Goal: Information Seeking & Learning: Learn about a topic

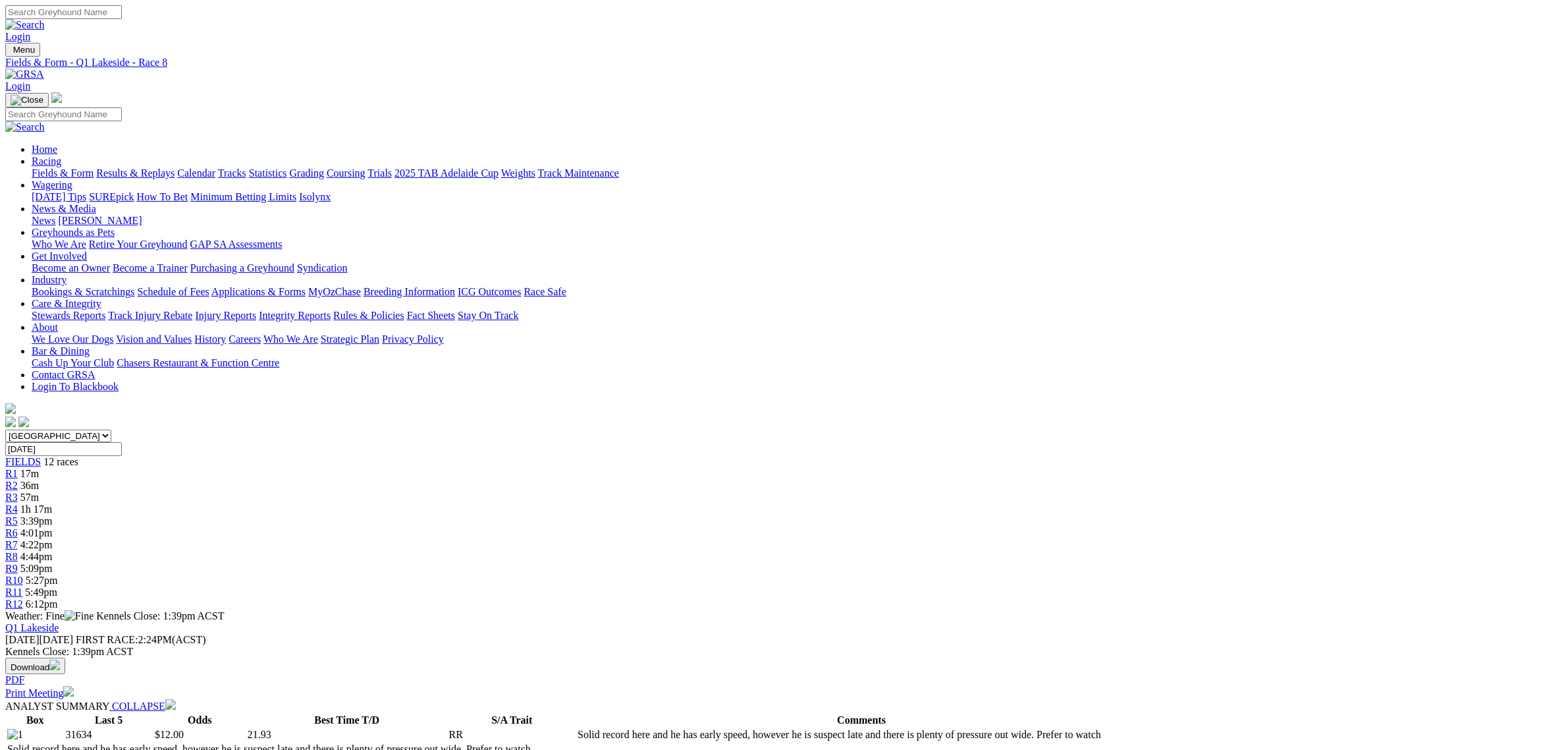
click at [18, 503] on link "R4" at bounding box center [11, 508] width 13 height 11
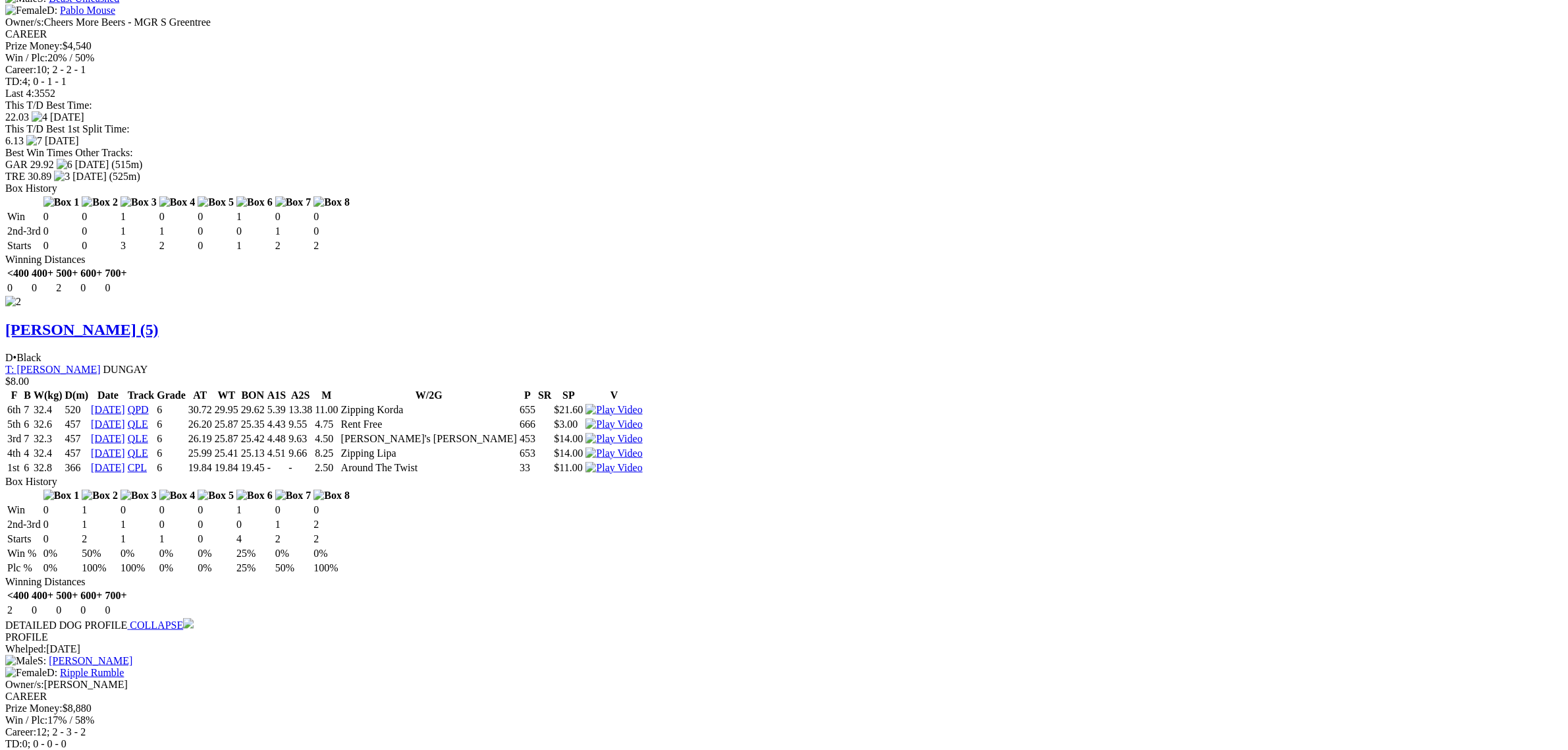
scroll to position [1729, 0]
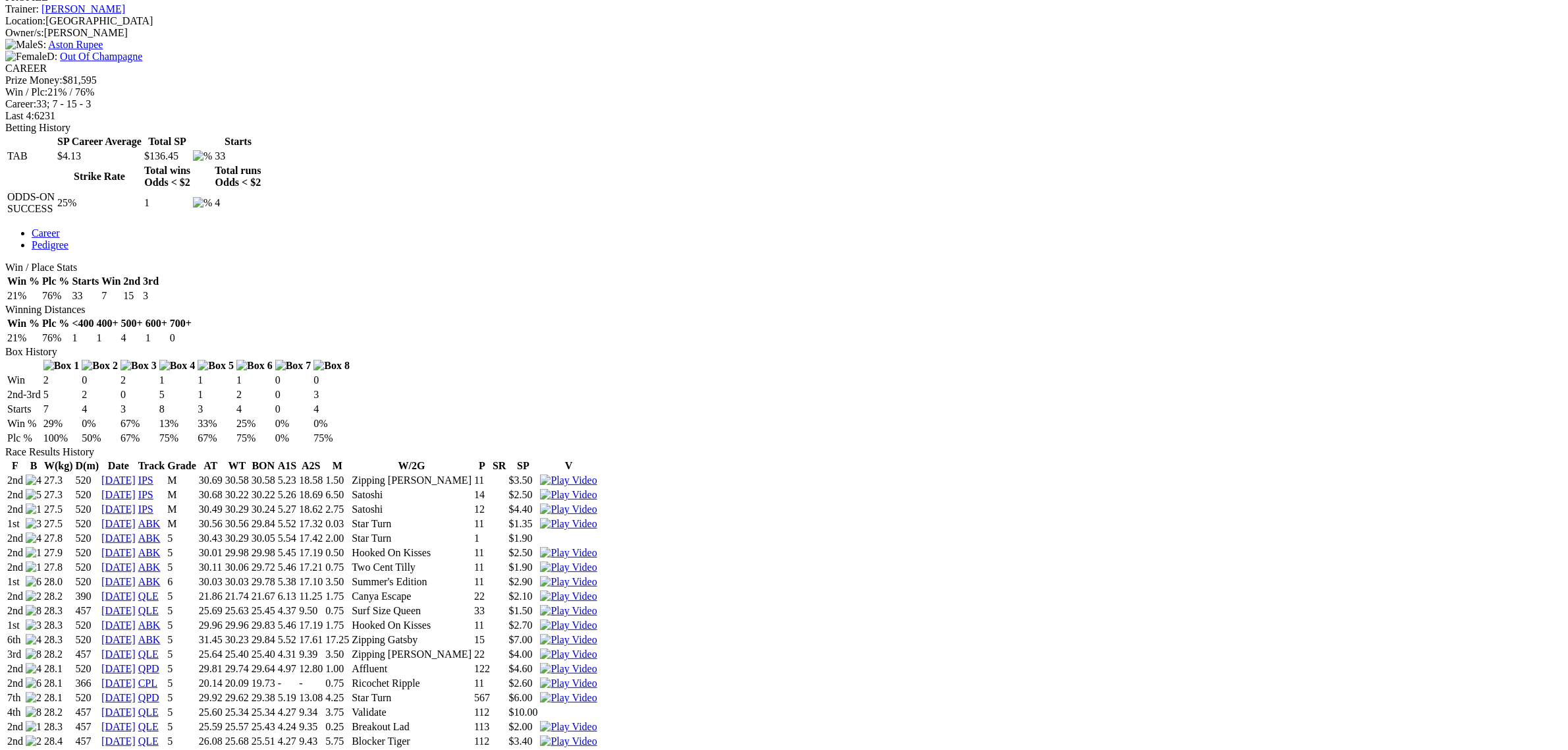
scroll to position [494, 0]
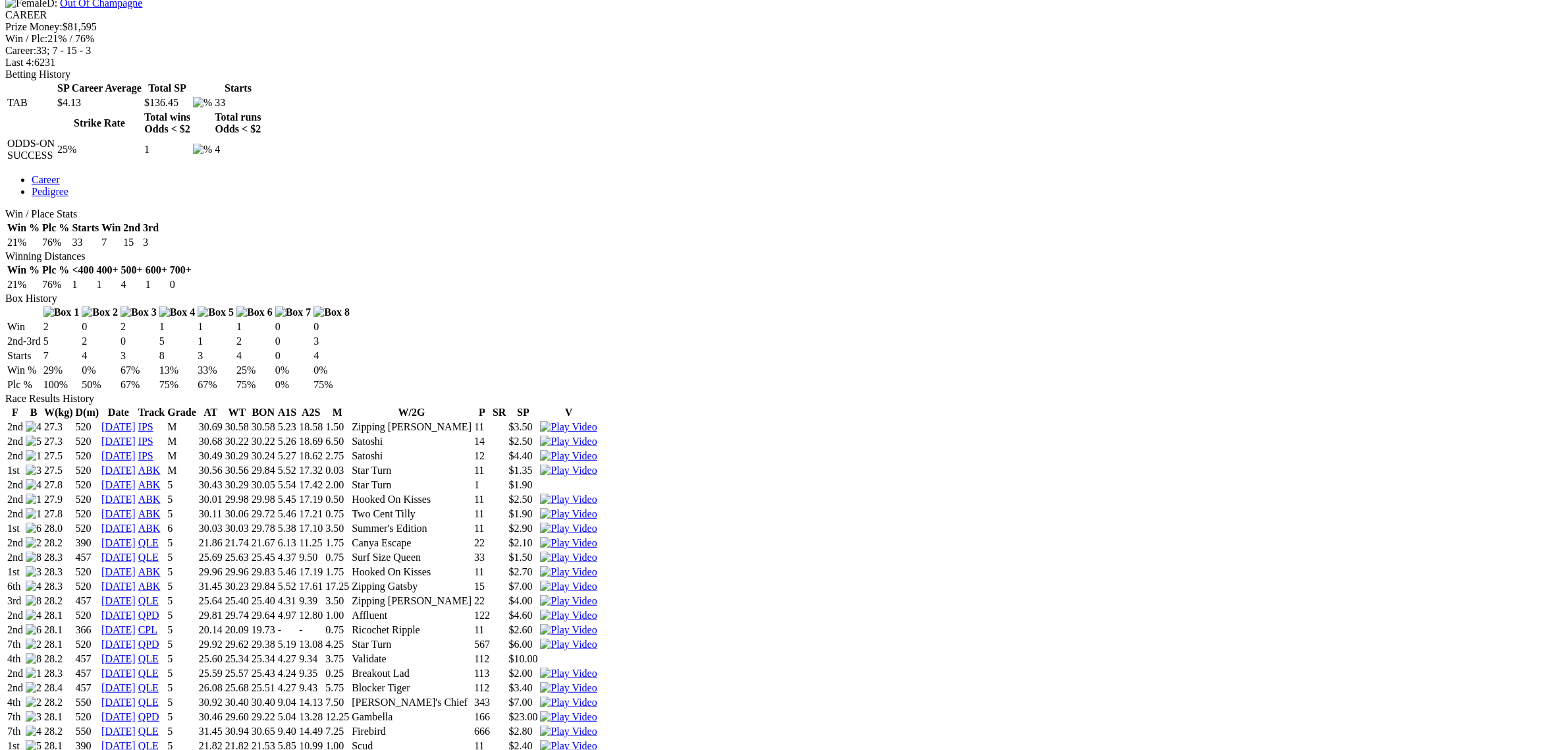
scroll to position [576, 0]
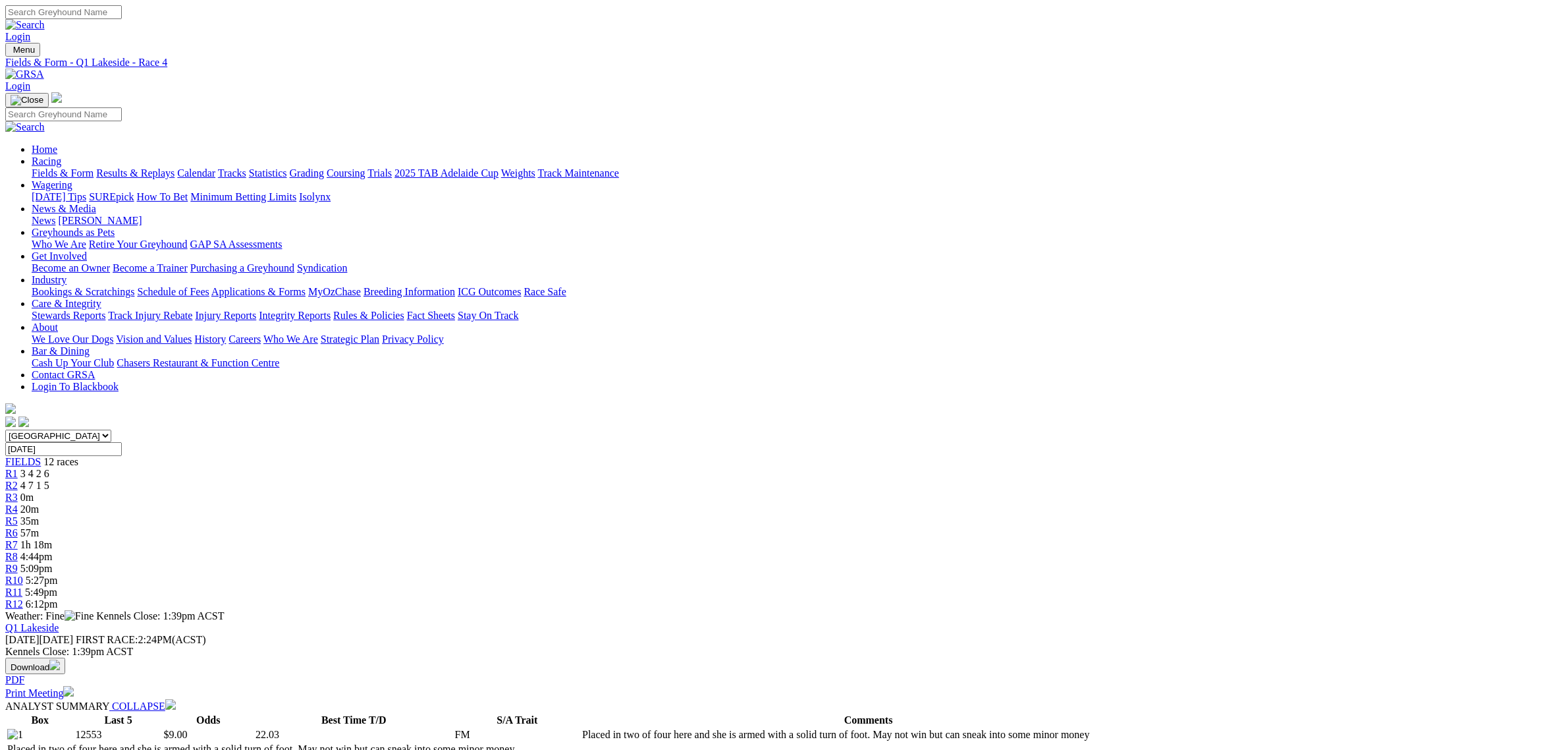
drag, startPoint x: 0, startPoint y: 0, endPoint x: 240, endPoint y: 403, distance: 469.1
click at [18, 563] on span "R9" at bounding box center [11, 568] width 13 height 11
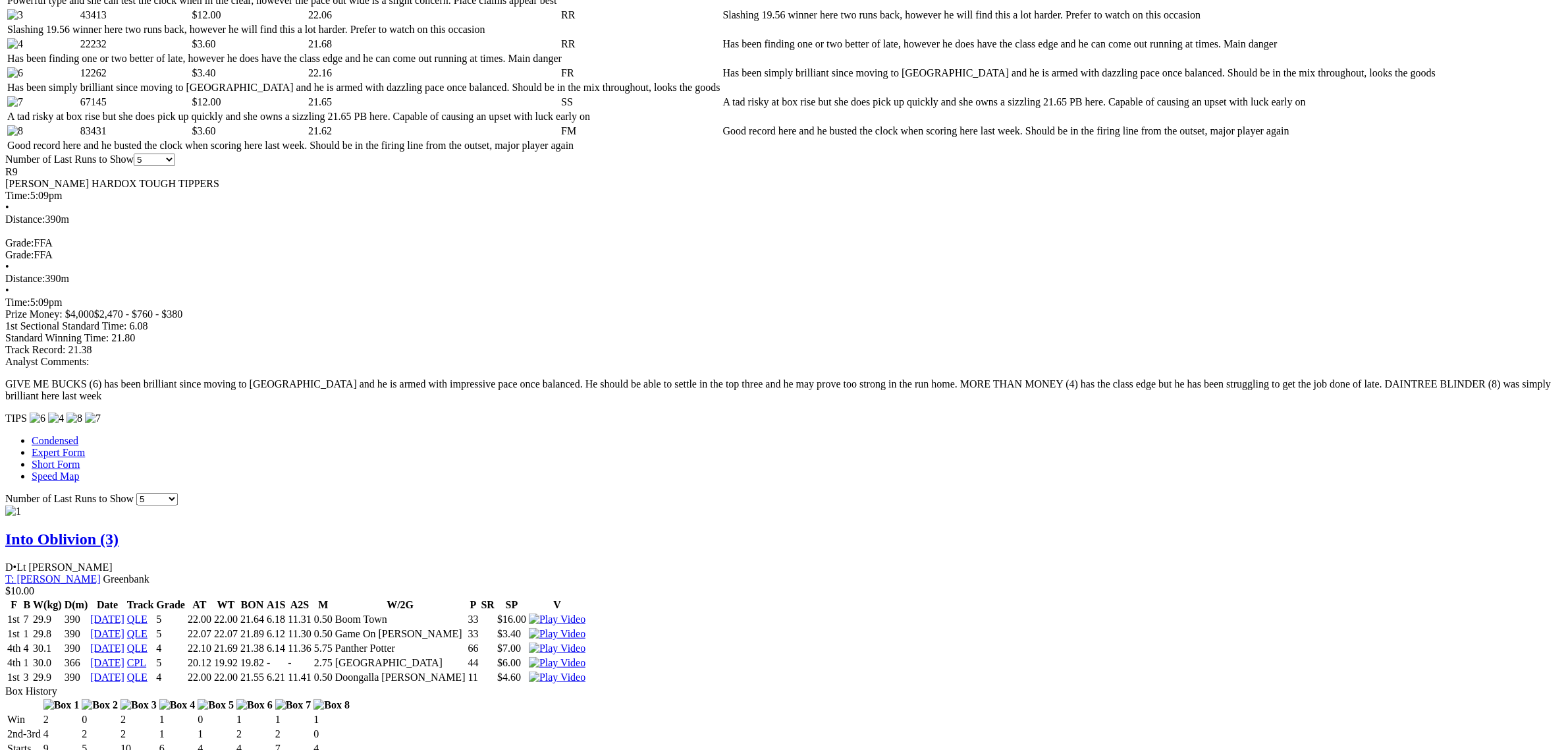
scroll to position [1071, 0]
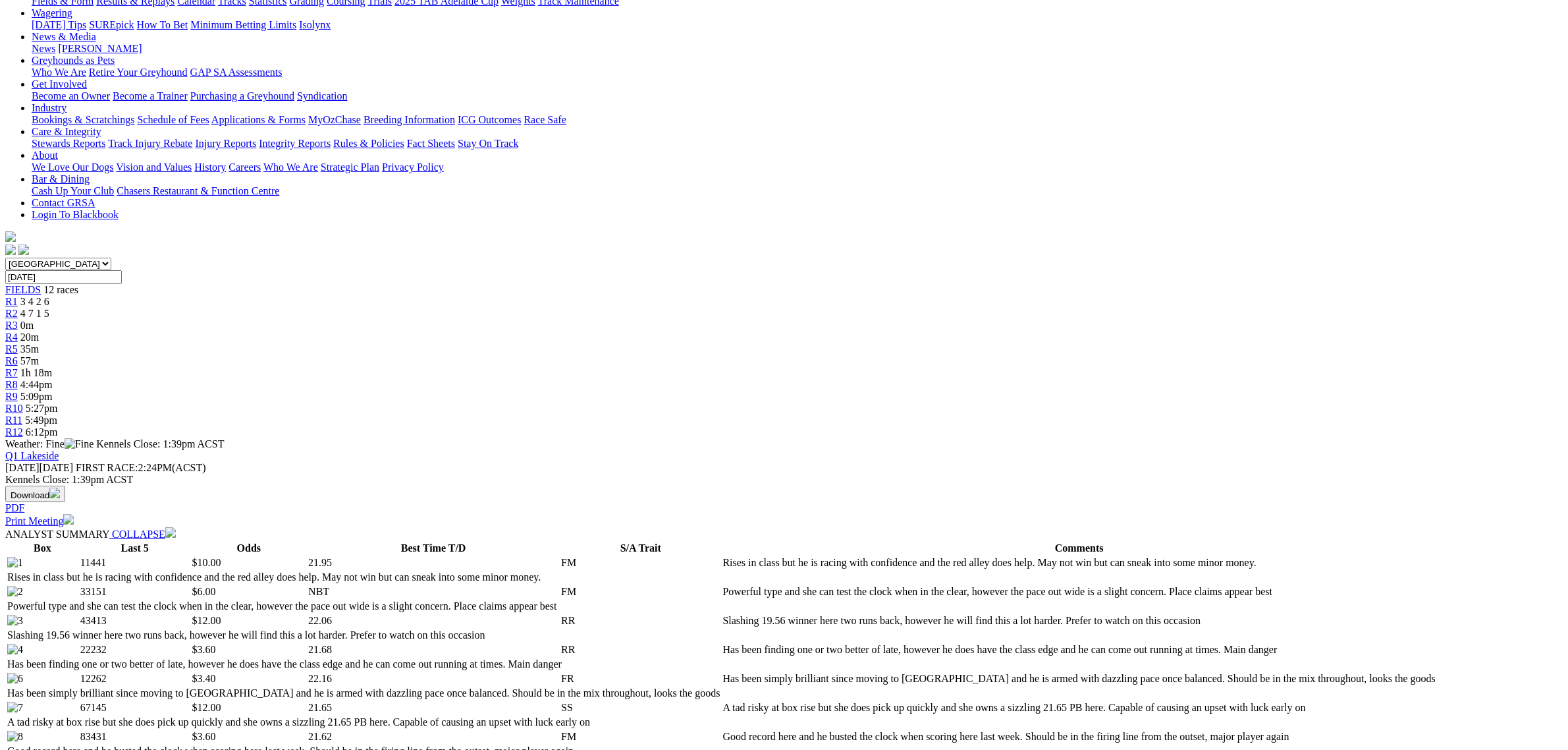
scroll to position [0, 0]
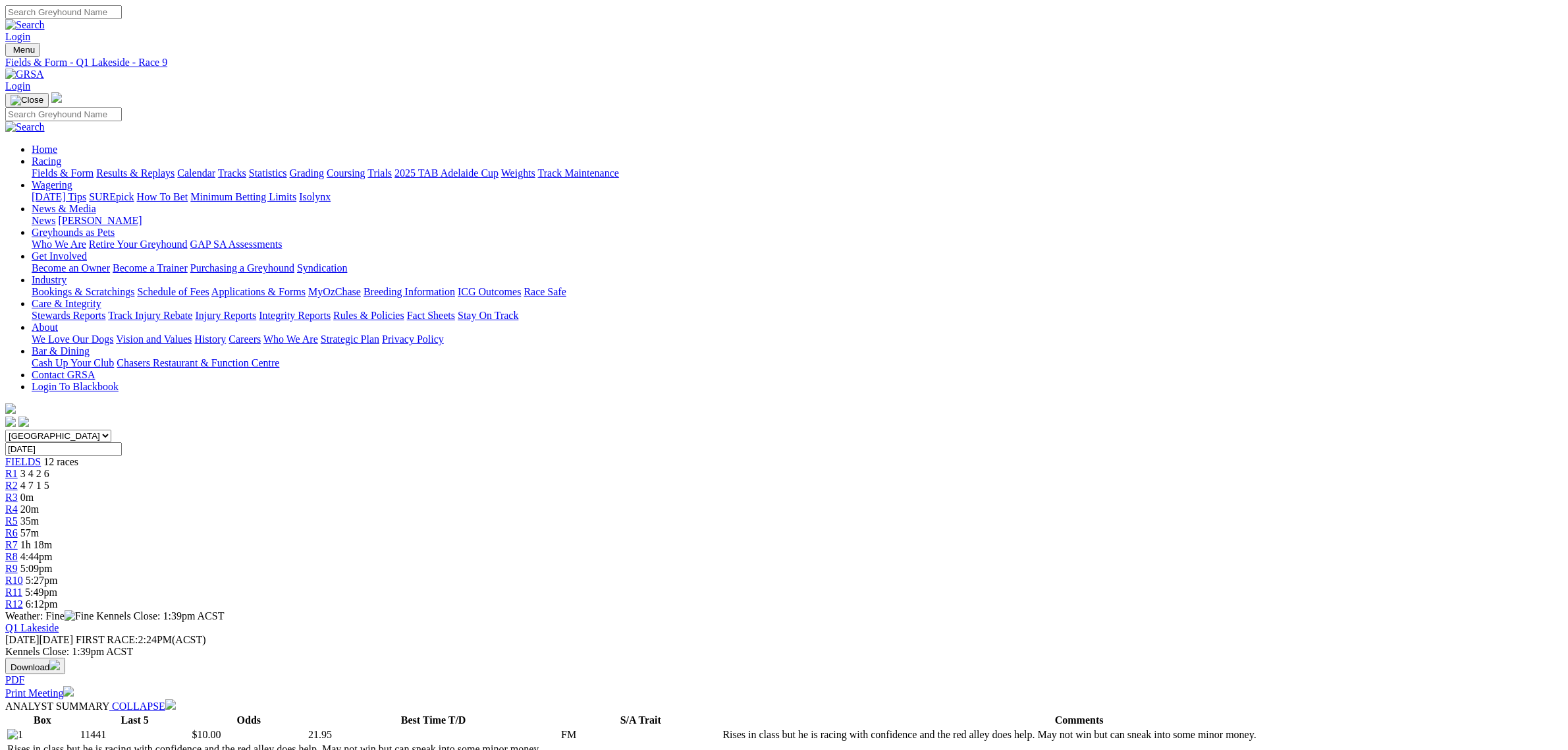
click at [93, 168] on link "Fields & Form" at bounding box center [62, 173] width 62 height 11
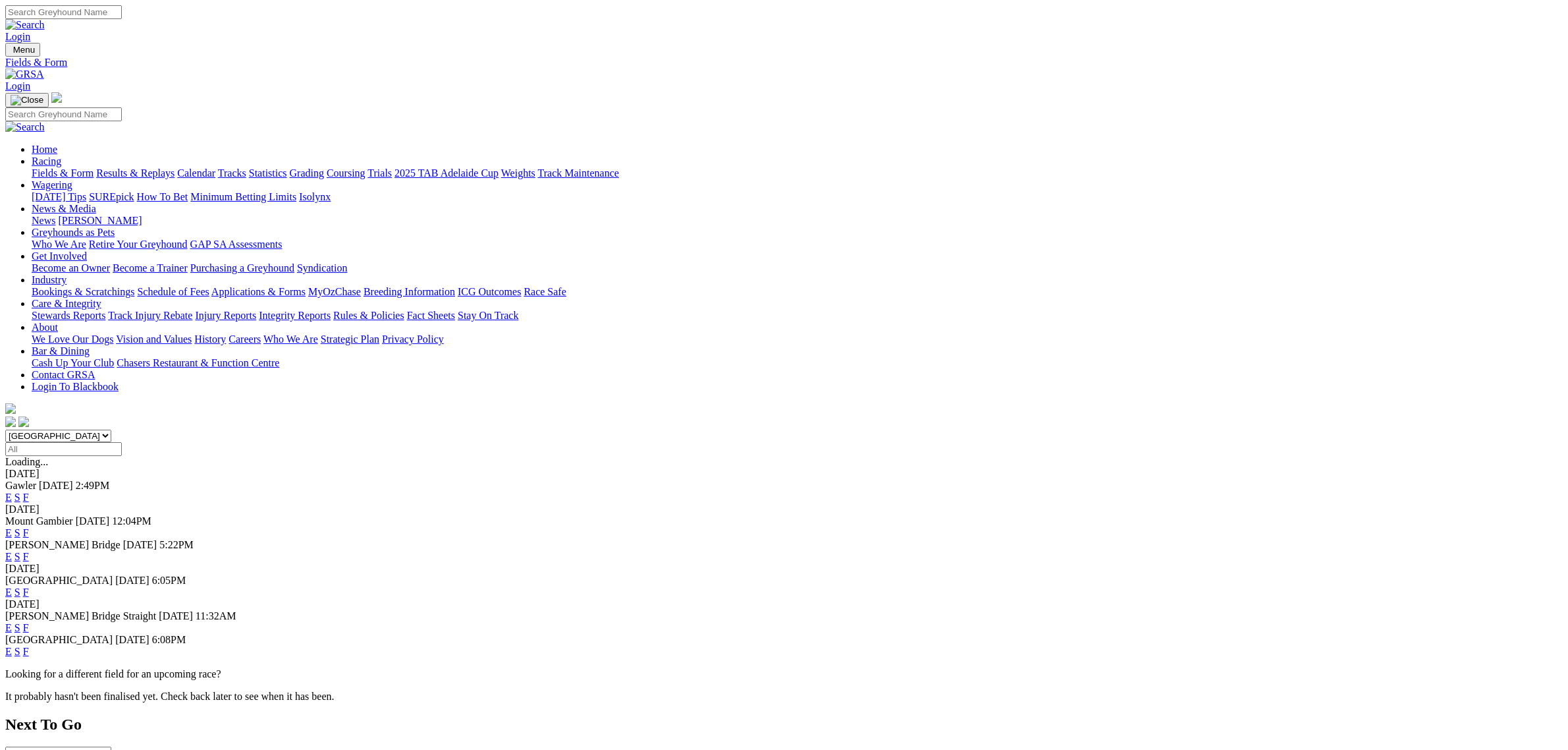
click at [111, 429] on select "South Australia New South Wales Northern Territory Queensland Tasmania Victoria…" at bounding box center [58, 435] width 106 height 13
select select "NSW"
click at [111, 429] on select "[GEOGRAPHIC_DATA] [GEOGRAPHIC_DATA] [GEOGRAPHIC_DATA] [GEOGRAPHIC_DATA] [GEOGRA…" at bounding box center [58, 435] width 106 height 13
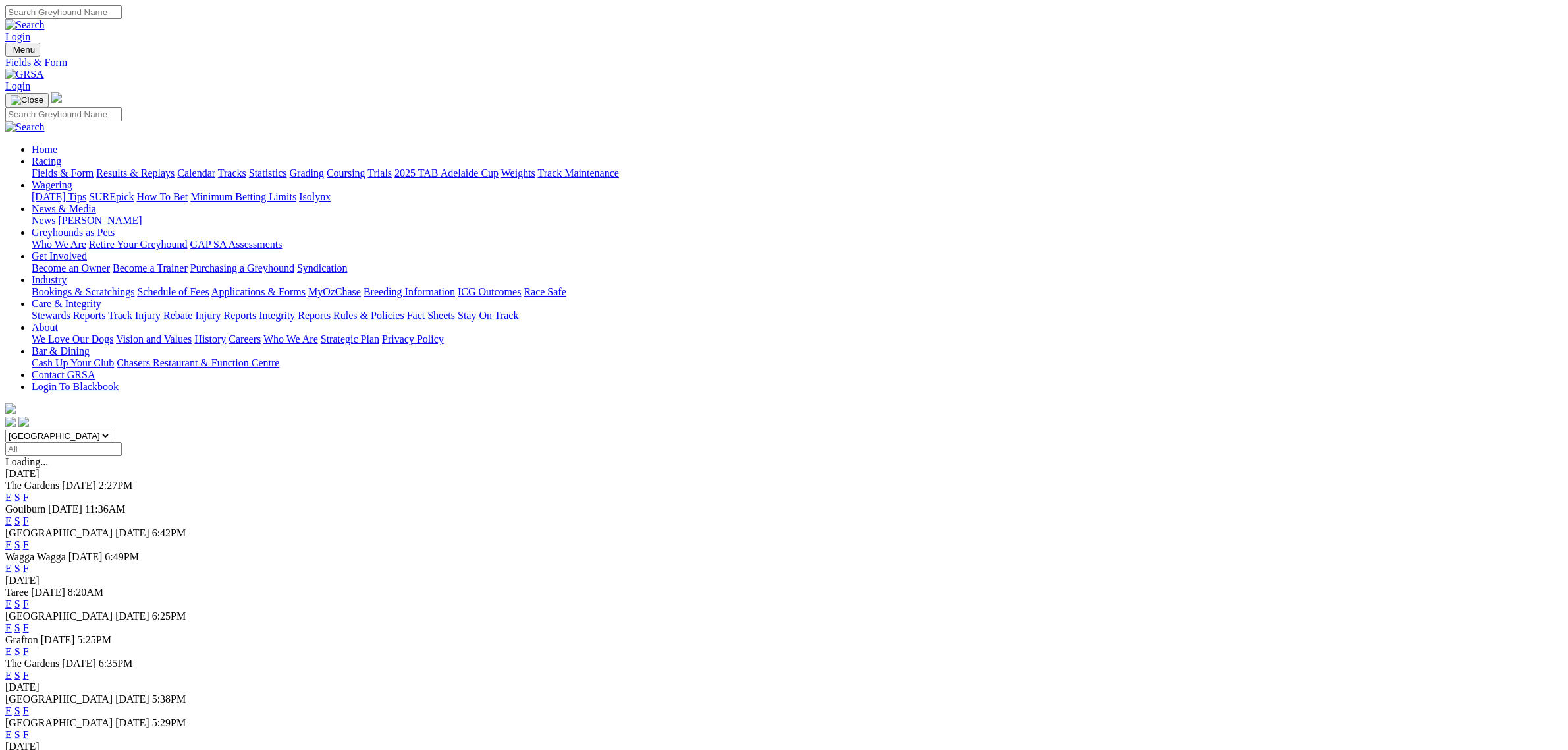
click at [12, 563] on link "E" at bounding box center [9, 568] width 7 height 11
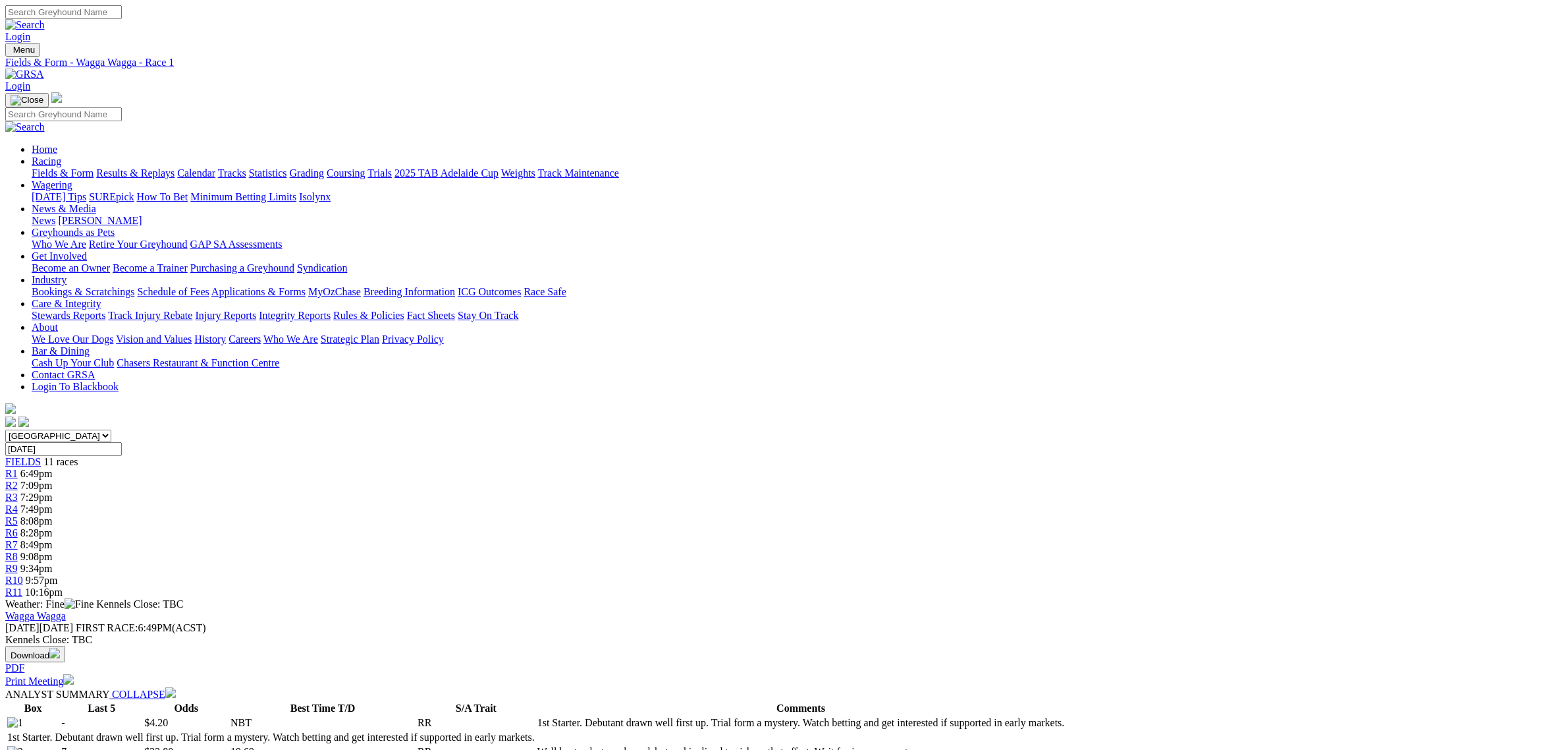
click at [516, 480] on div "R2 7:09pm" at bounding box center [784, 486] width 1558 height 12
click at [298, 168] on div "Fields & Form Results & Replays Calendar Tracks Statistics Grading Coursing Tri…" at bounding box center [797, 174] width 1531 height 12
click at [93, 168] on link "Fields & Form" at bounding box center [62, 173] width 62 height 11
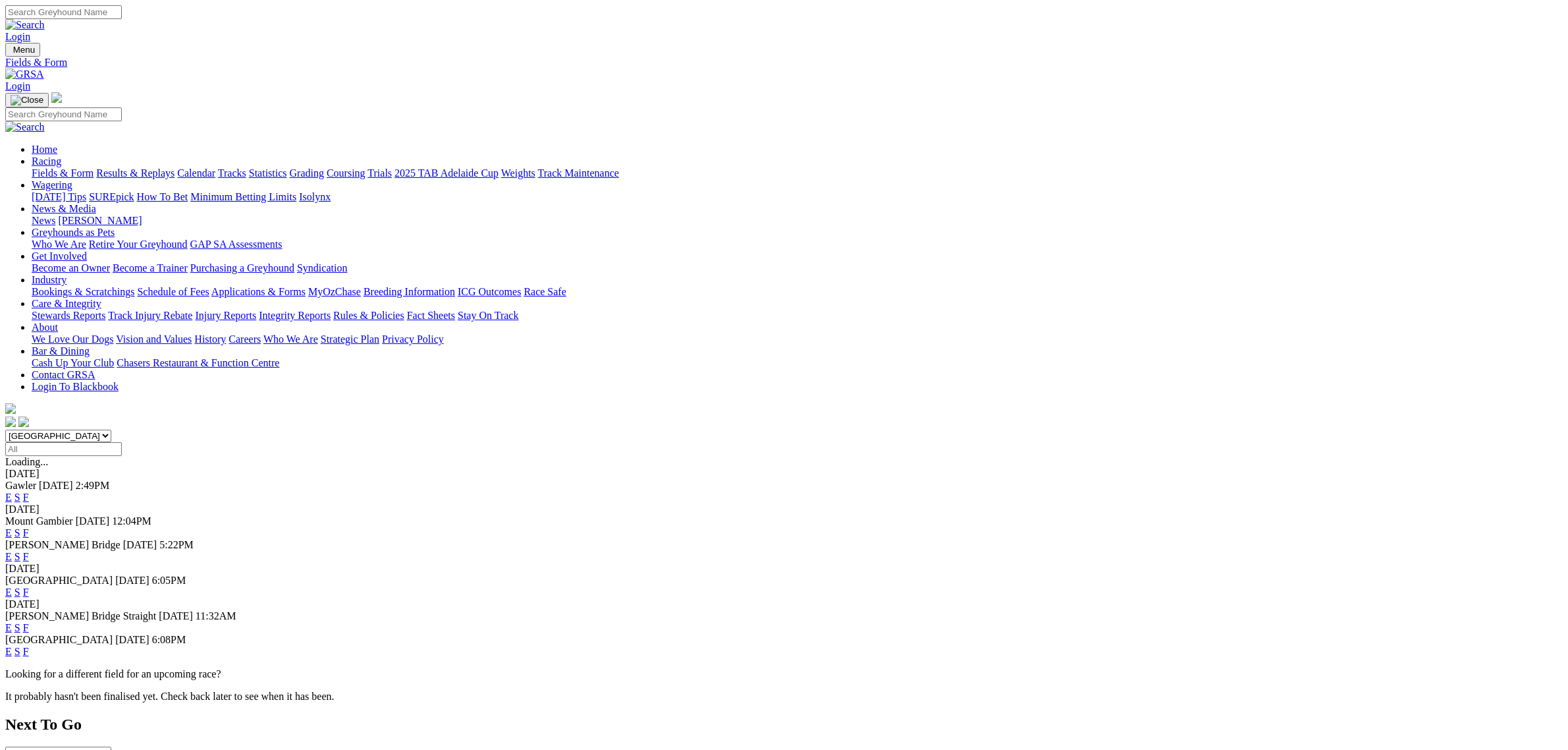
click at [111, 429] on select "[GEOGRAPHIC_DATA] [GEOGRAPHIC_DATA] [GEOGRAPHIC_DATA] [GEOGRAPHIC_DATA] [GEOGRA…" at bounding box center [58, 435] width 106 height 13
select select "QLD"
click at [111, 429] on select "[GEOGRAPHIC_DATA] [GEOGRAPHIC_DATA] [GEOGRAPHIC_DATA] [GEOGRAPHIC_DATA] [GEOGRA…" at bounding box center [58, 435] width 106 height 13
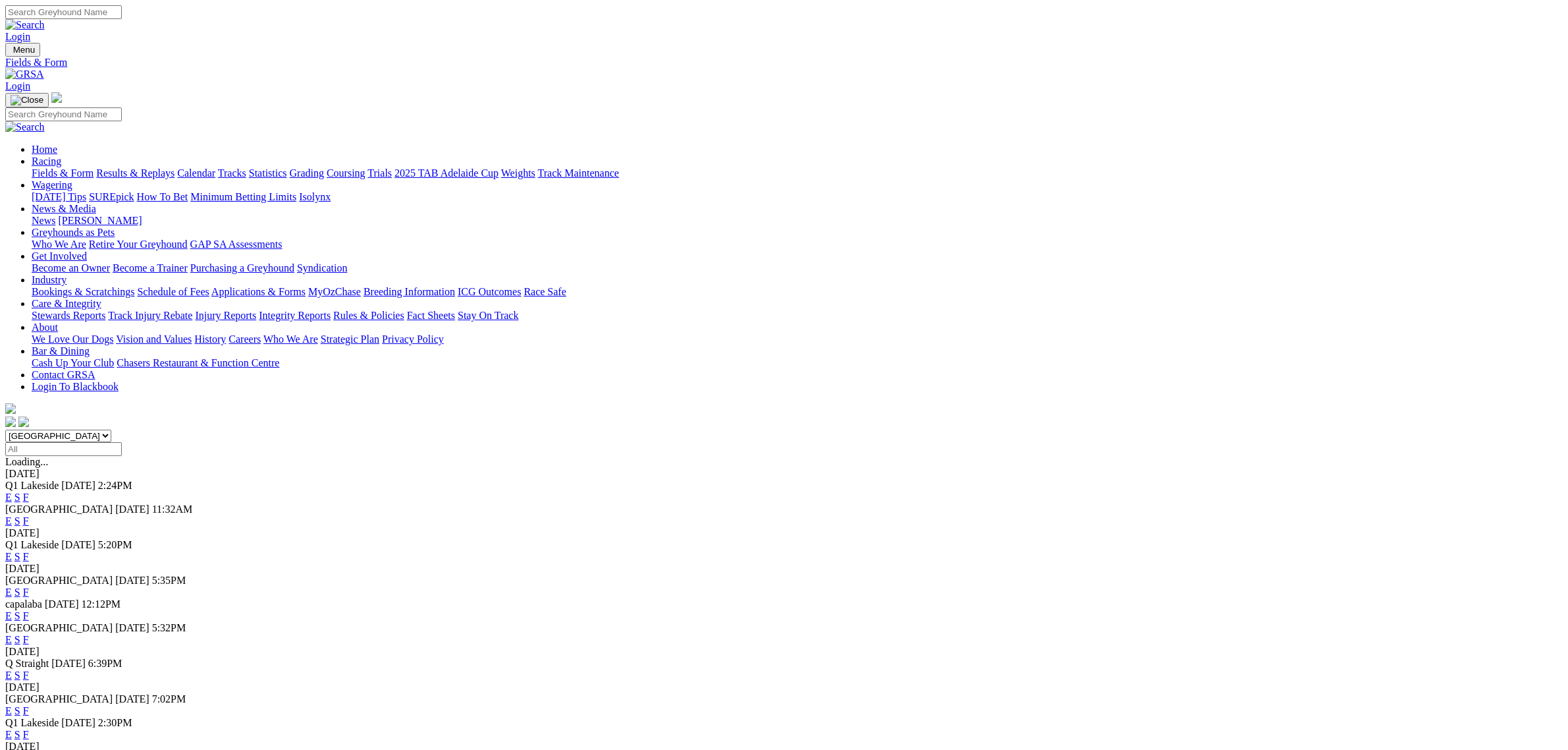
click at [12, 492] on link "E" at bounding box center [9, 497] width 7 height 11
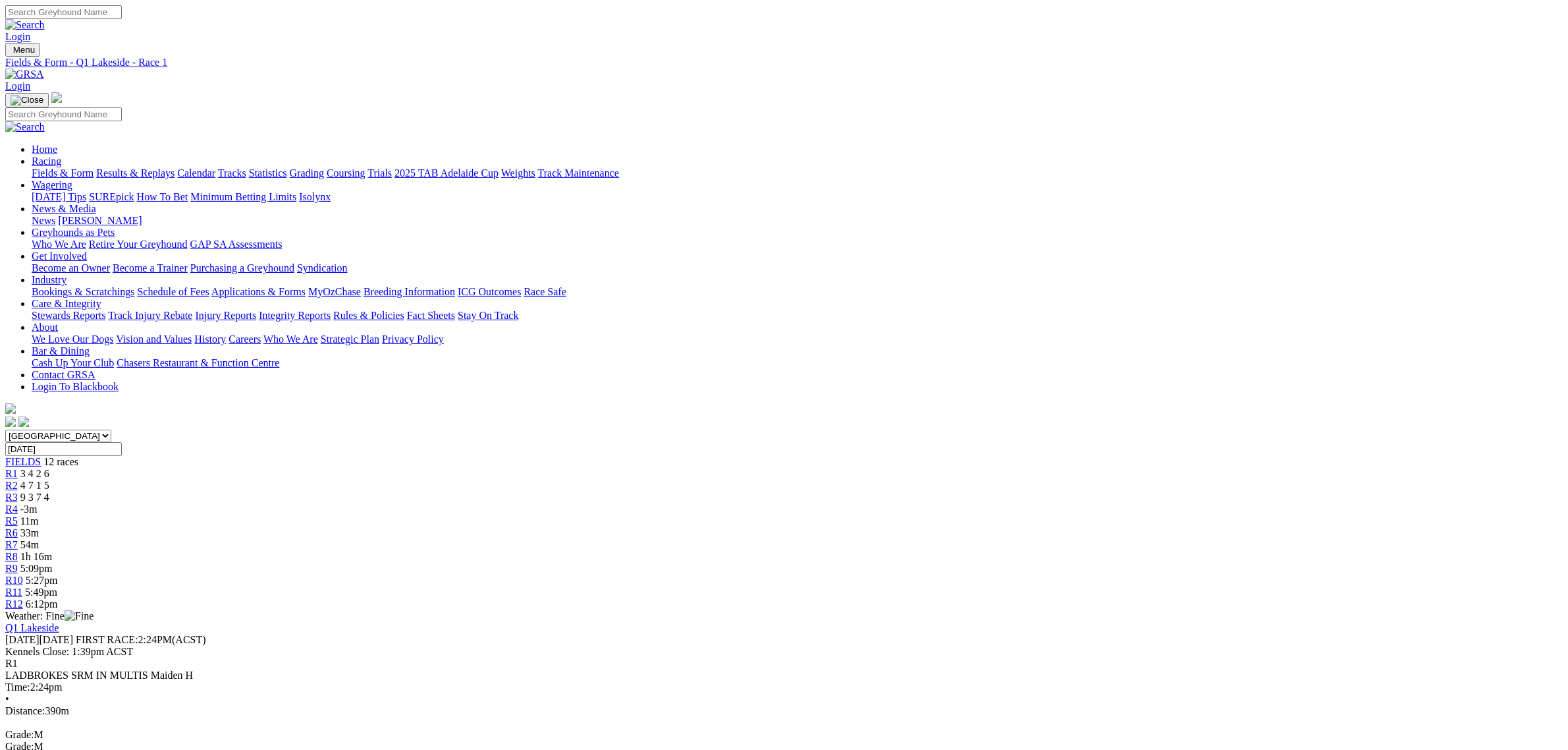
click at [18, 563] on link "R9" at bounding box center [11, 568] width 13 height 11
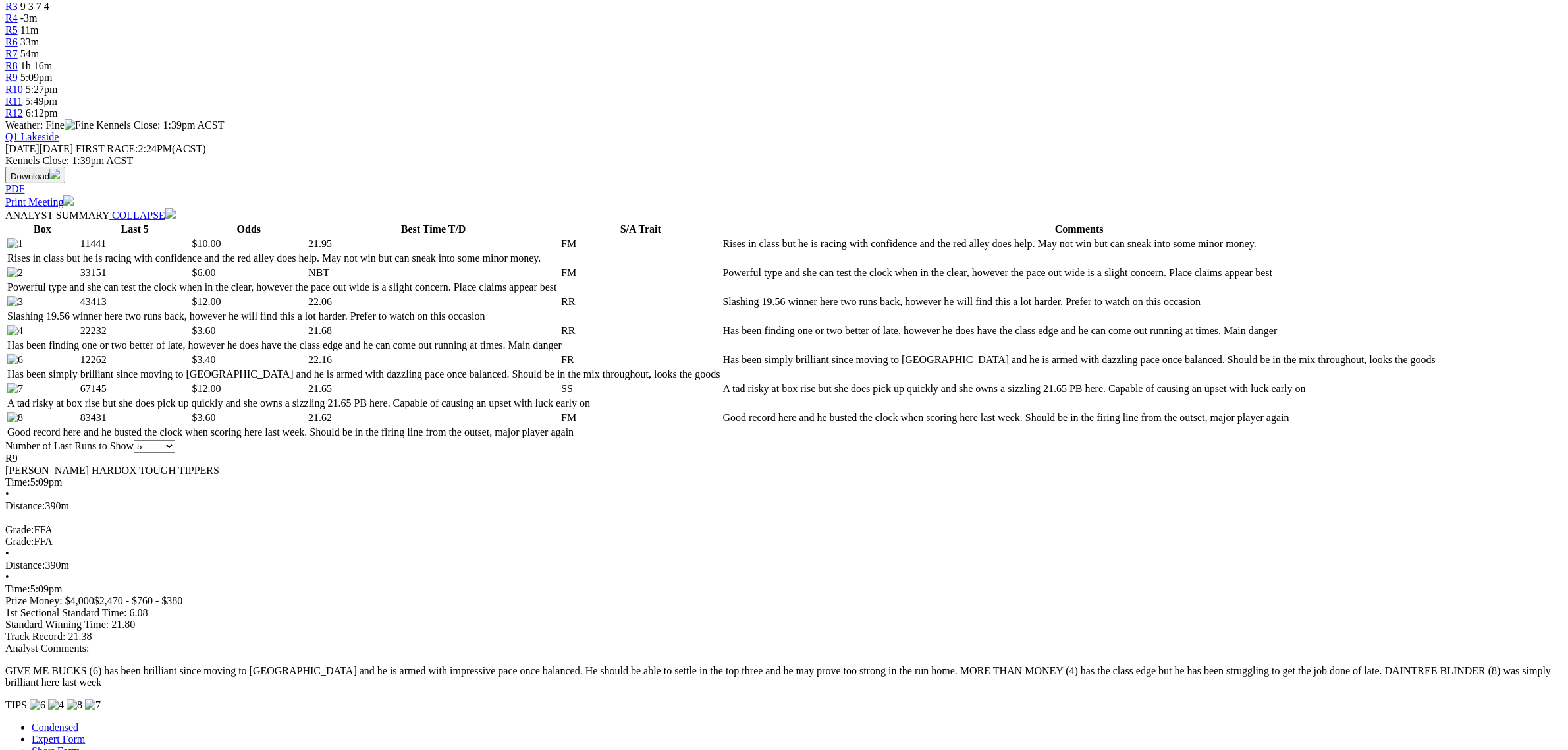
scroll to position [494, 0]
drag, startPoint x: 936, startPoint y: 311, endPoint x: 839, endPoint y: 334, distance: 99.7
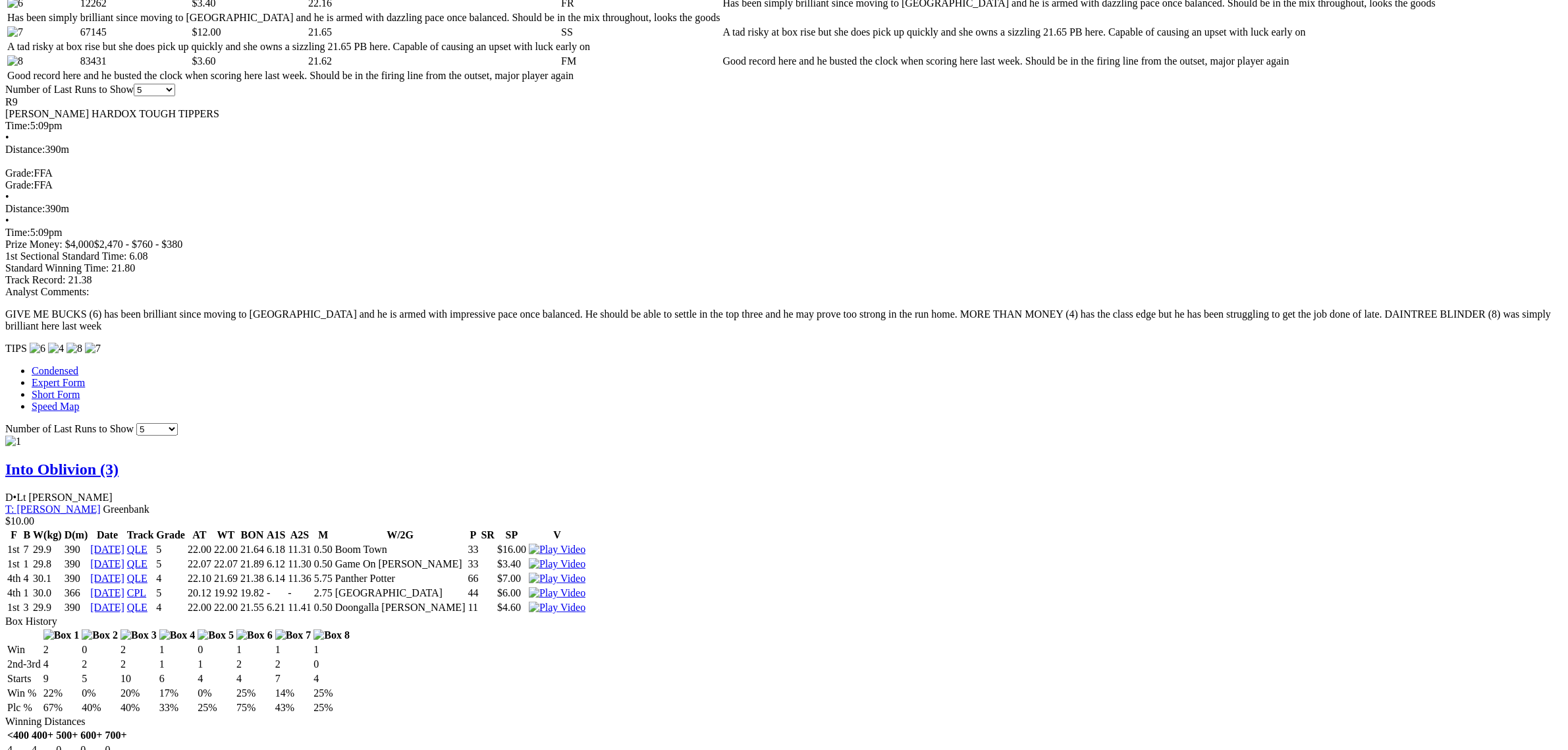
scroll to position [906, 0]
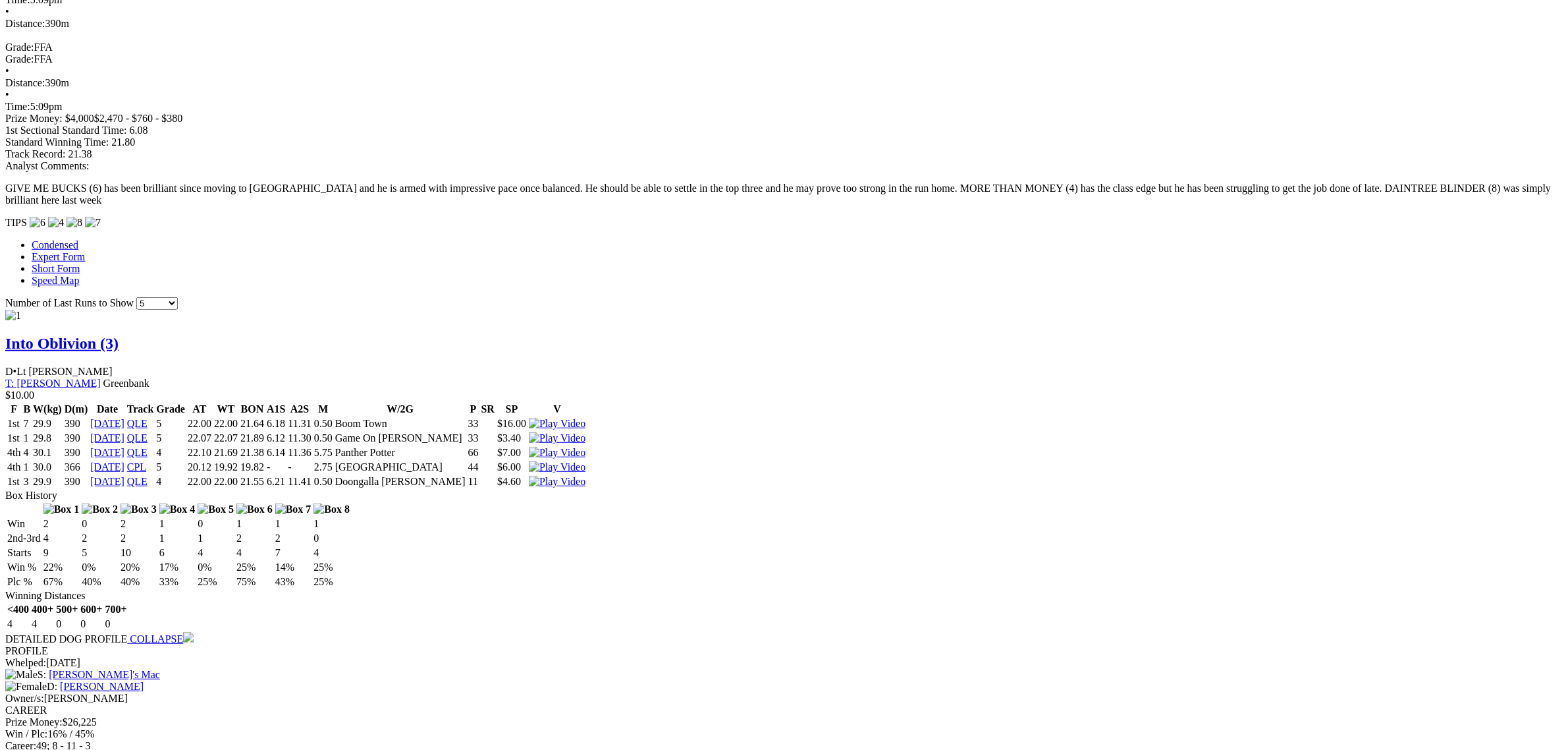
scroll to position [1071, 0]
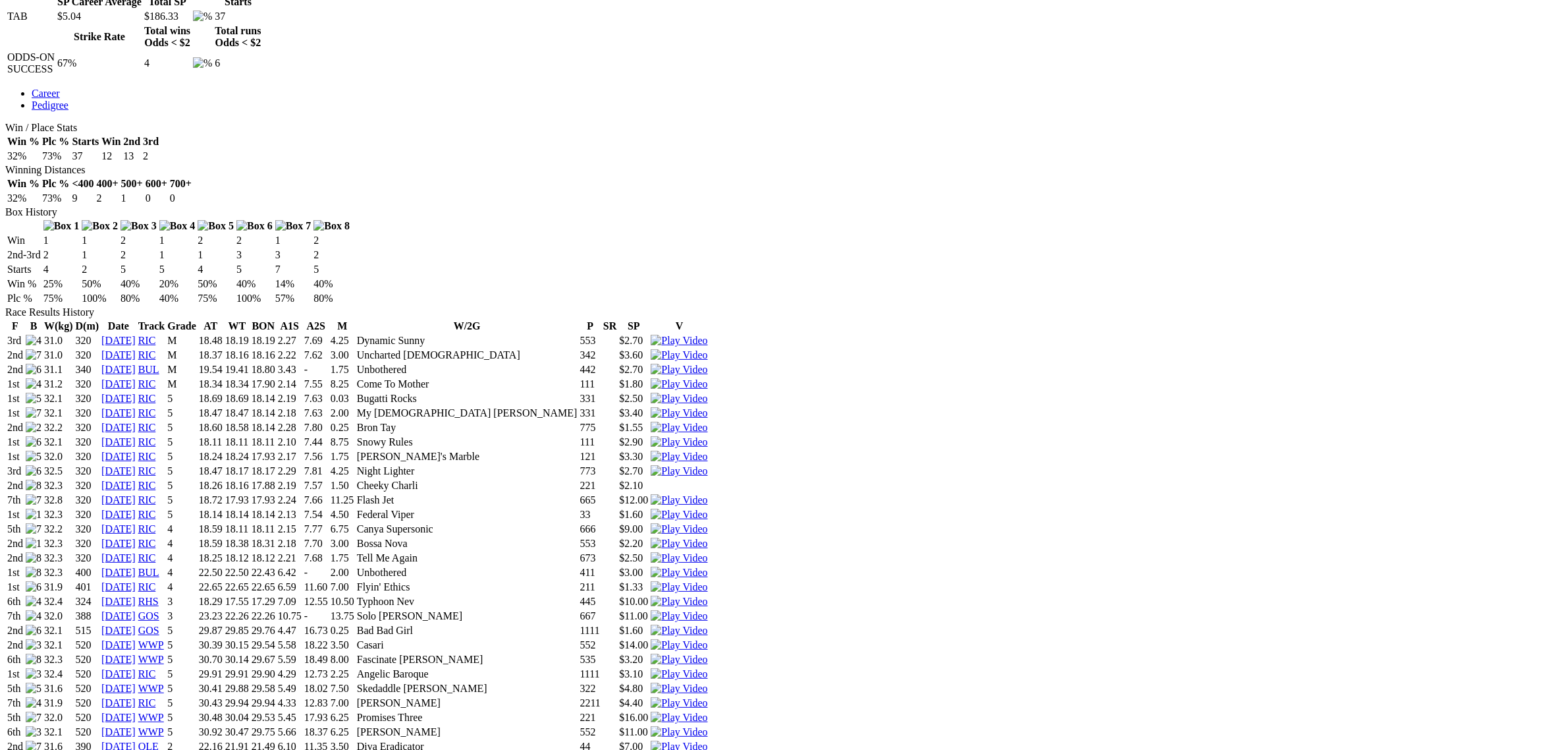
scroll to position [658, 0]
click at [707, 739] on img at bounding box center [679, 745] width 56 height 12
click at [100, 738] on td "390" at bounding box center [87, 744] width 25 height 13
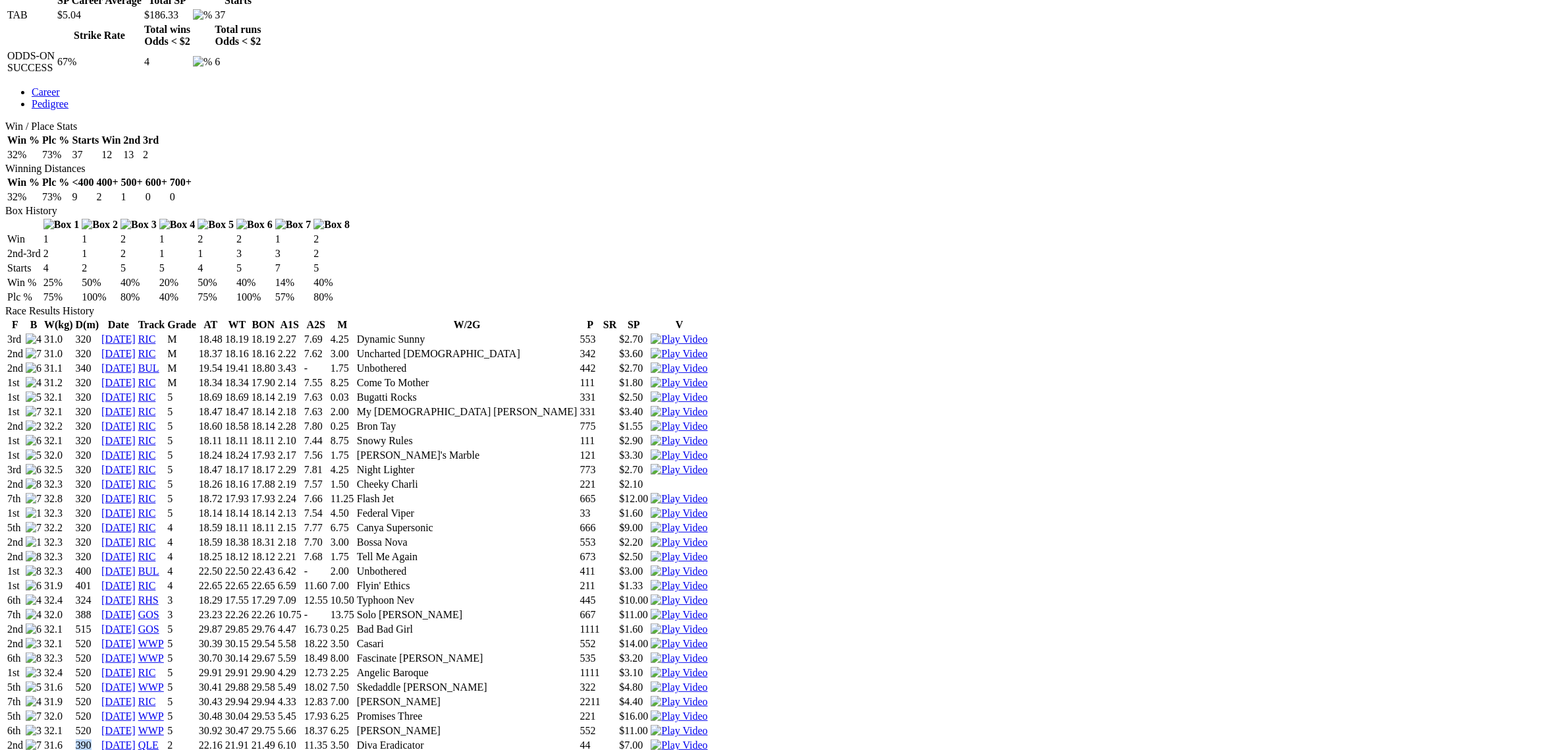
click at [100, 738] on td "390" at bounding box center [87, 744] width 25 height 13
click at [707, 739] on img at bounding box center [679, 745] width 56 height 12
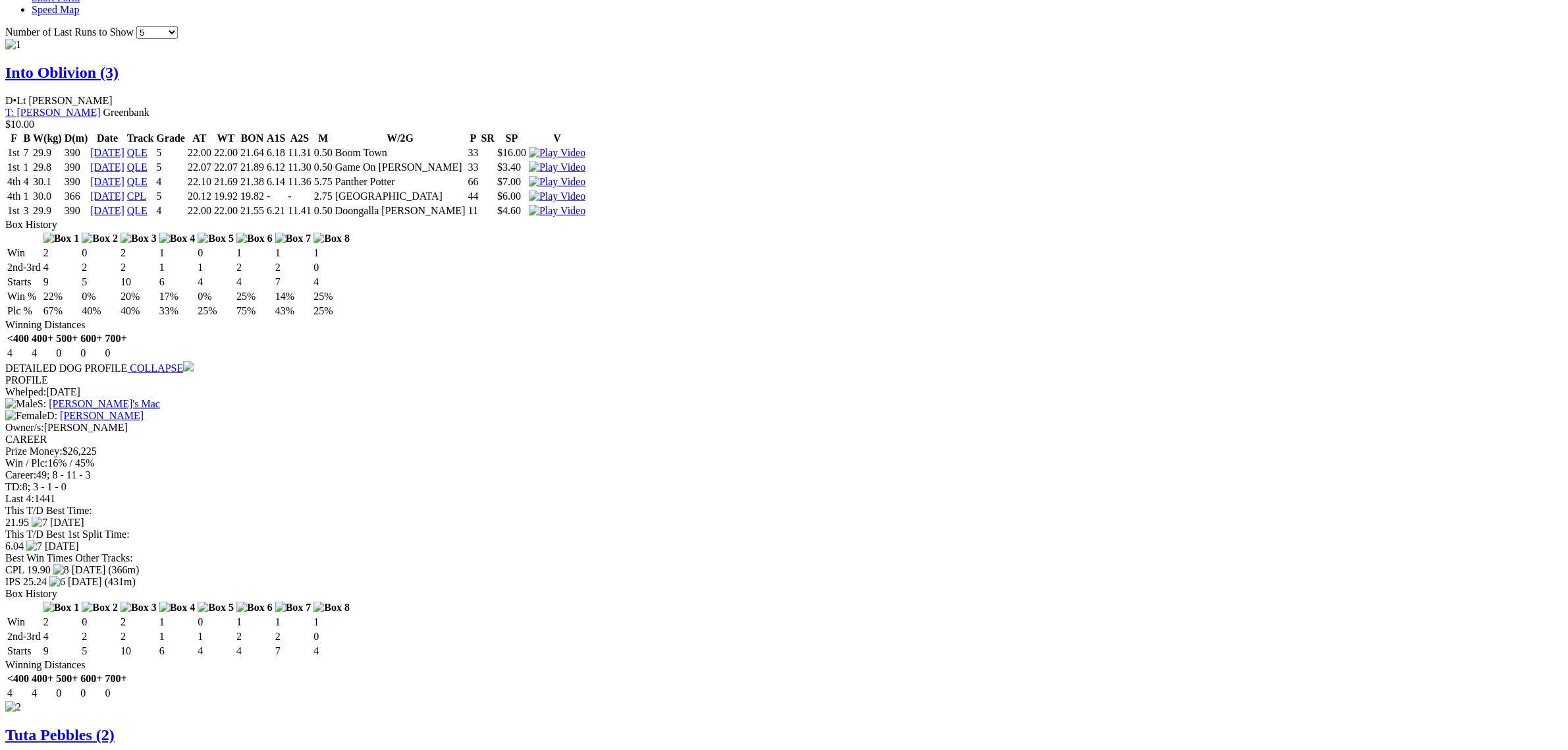
scroll to position [1235, 0]
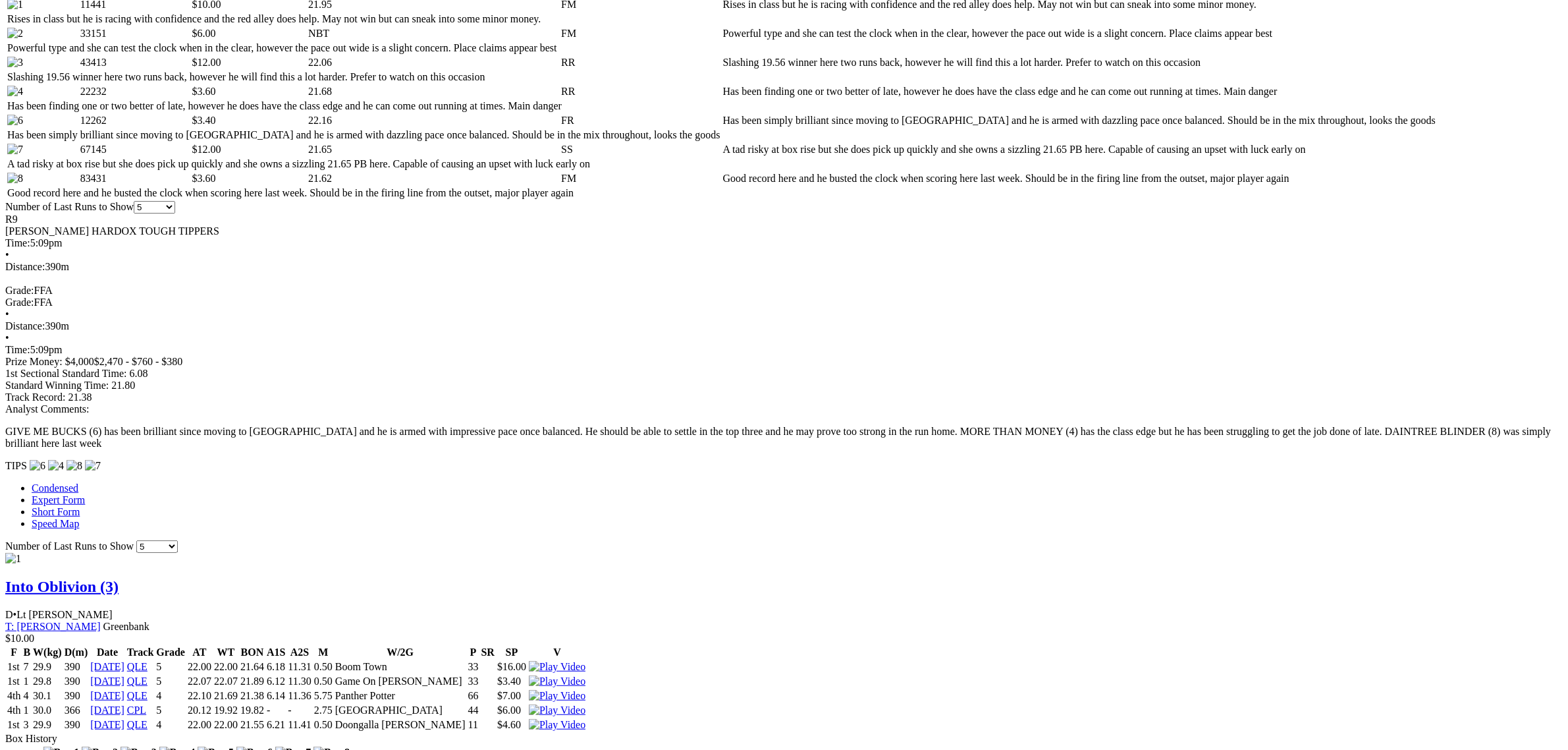
scroll to position [576, 0]
